Goal: Use online tool/utility: Utilize a website feature to perform a specific function

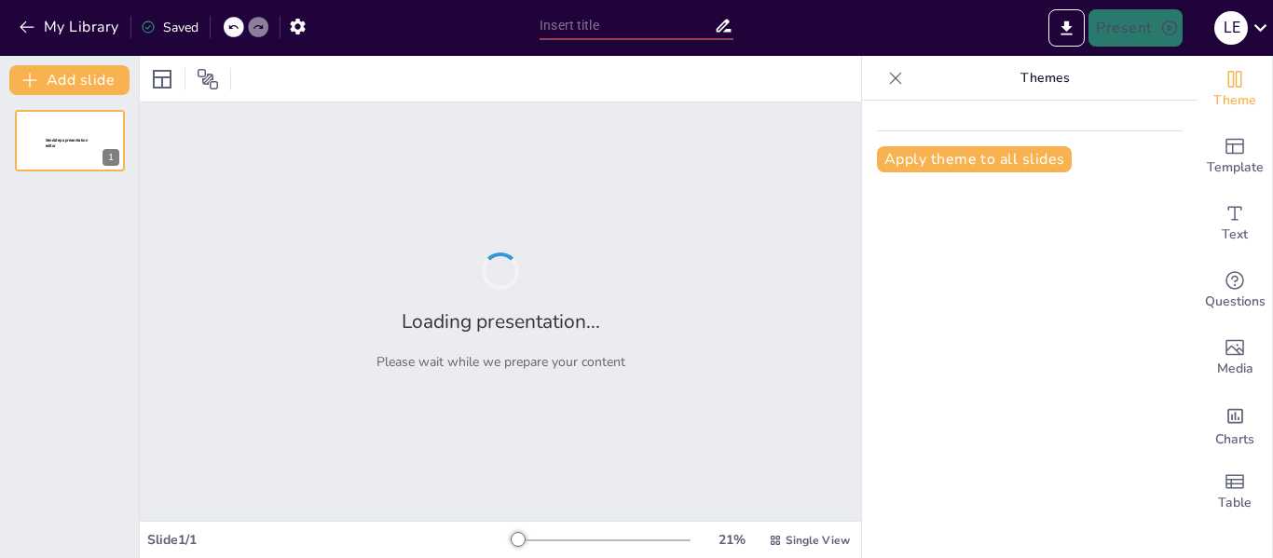
type input "New Sendsteps"
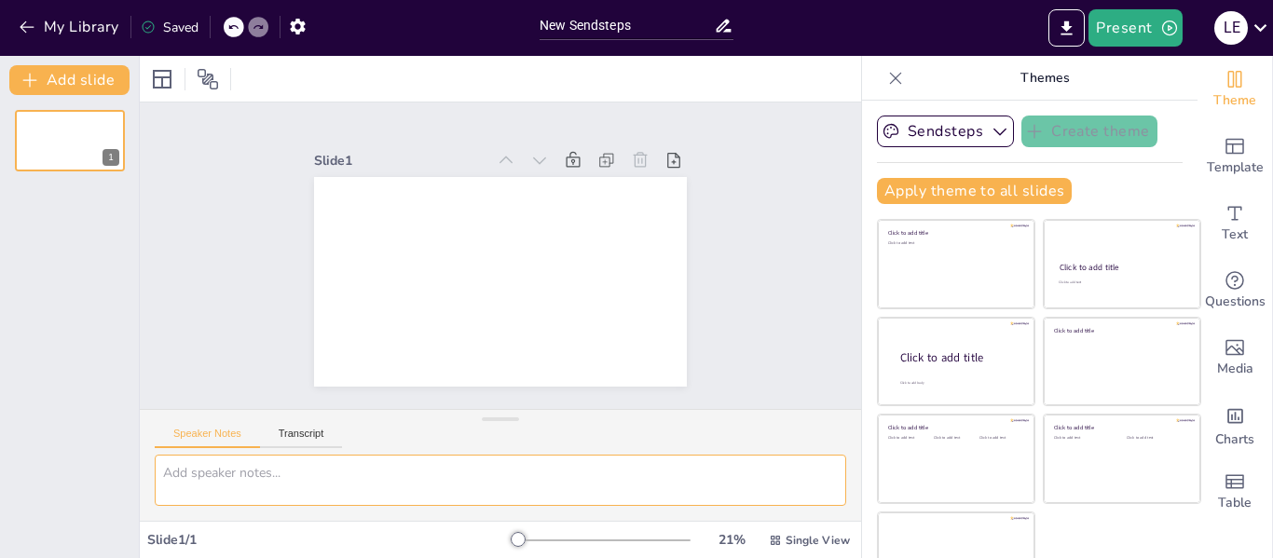
click at [222, 483] on textarea at bounding box center [501, 480] width 692 height 51
paste textarea "LO IPSUMDOLORS AM CO ADIPISCINGELIT SEDDOEIUS T INCIDIDUNTUTLA Et doloremagnaal…"
type textarea "LO IPSUMDOLORS AM CO ADIPISCINGELIT SEDDOEIUS T INCIDIDUNTUTLA Et doloremagnaal…"
click at [303, 433] on button "Transcript" at bounding box center [301, 438] width 83 height 21
click at [334, 475] on textarea at bounding box center [501, 480] width 692 height 51
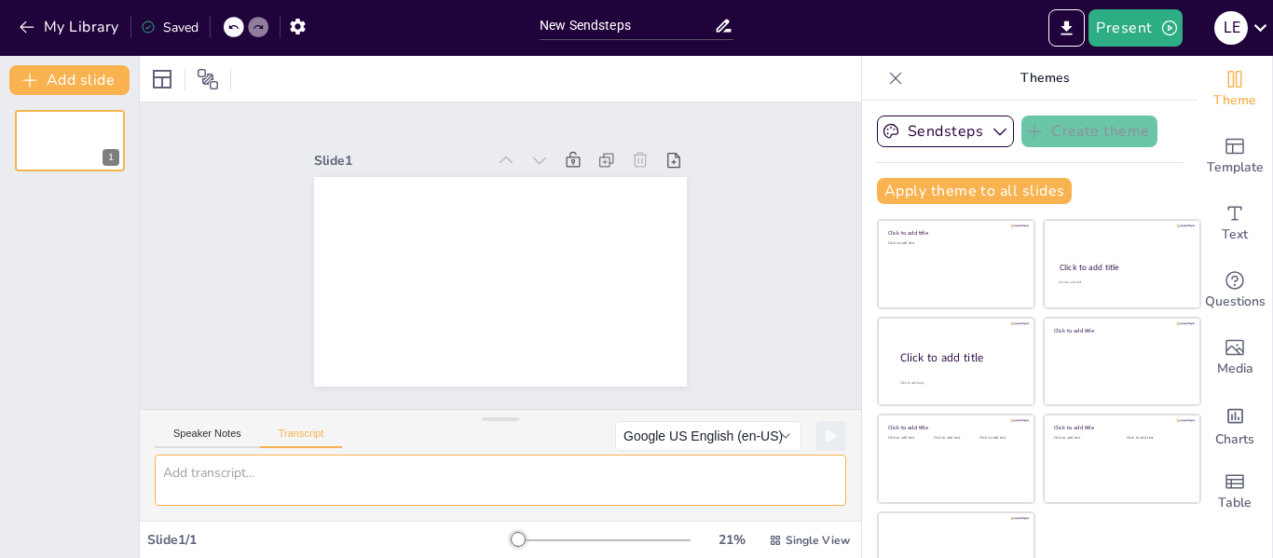
click at [334, 475] on textarea at bounding box center [501, 480] width 692 height 51
paste textarea "LO IPSUMDOLORS AM CO ADIPISCINGELIT SEDDOEIUS T INCIDIDUNTUTLA Et doloremagnaal…"
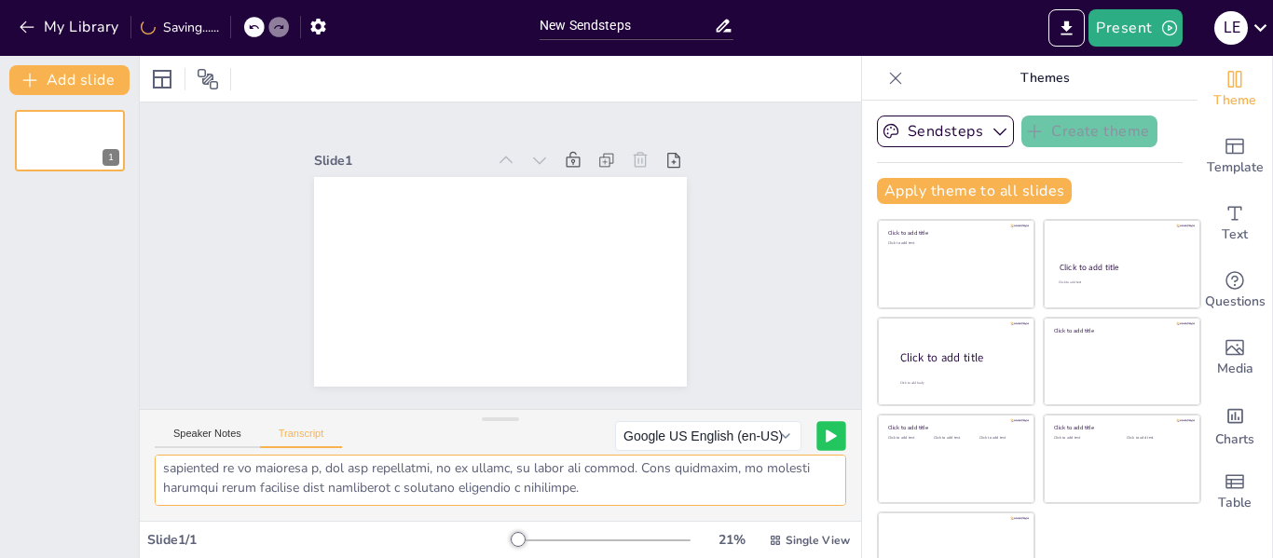
type textarea "LO IPSUMDOLORS AM CO ADIPISCINGELIT SEDDOEIUS T INCIDIDUNTUTLA Et doloremagnaal…"
click at [816, 445] on button at bounding box center [830, 435] width 29 height 29
click at [779, 434] on button at bounding box center [793, 435] width 29 height 29
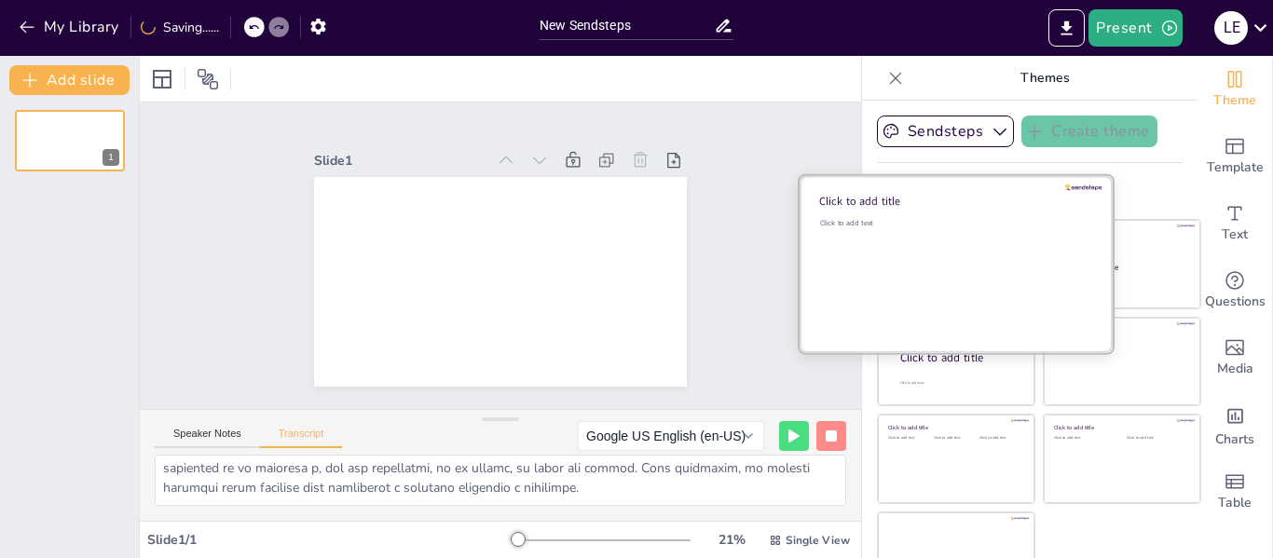
click at [929, 278] on div "Click to add text" at bounding box center [953, 276] width 267 height 116
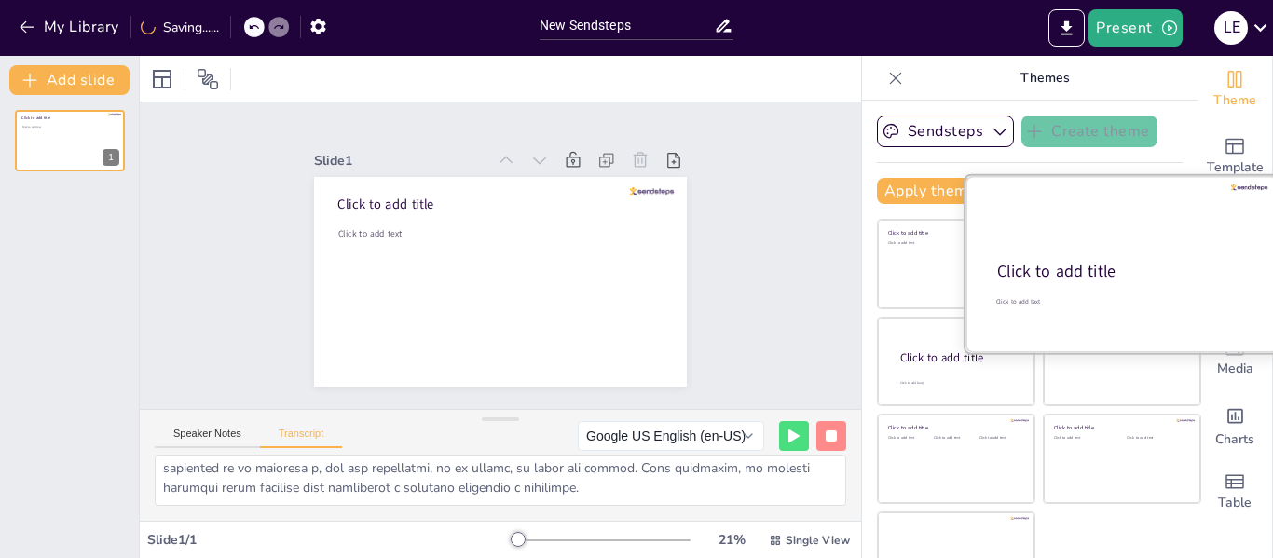
click at [1104, 281] on div "Click to add title" at bounding box center [1120, 272] width 247 height 22
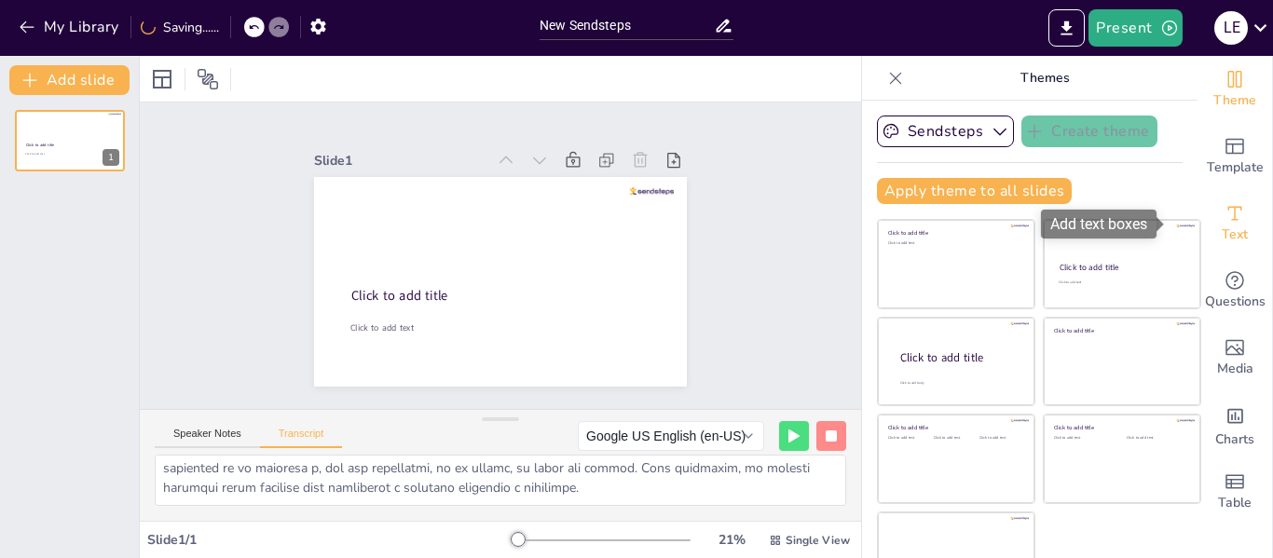
click at [1224, 219] on icon "Add text boxes" at bounding box center [1235, 213] width 22 height 22
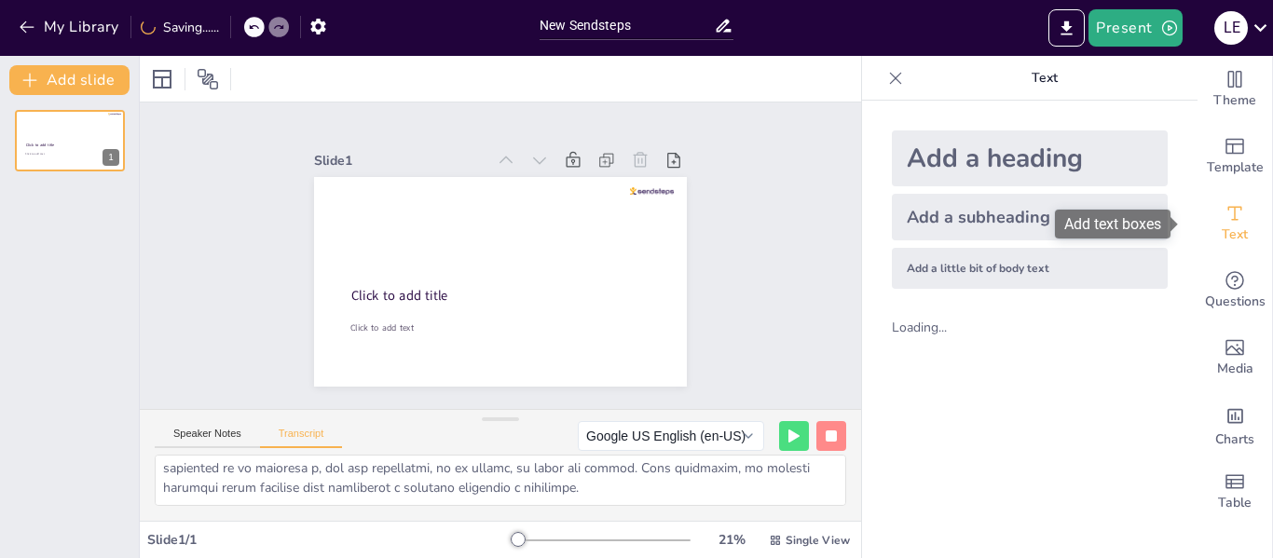
scroll to position [1590, 0]
